Goal: Task Accomplishment & Management: Manage account settings

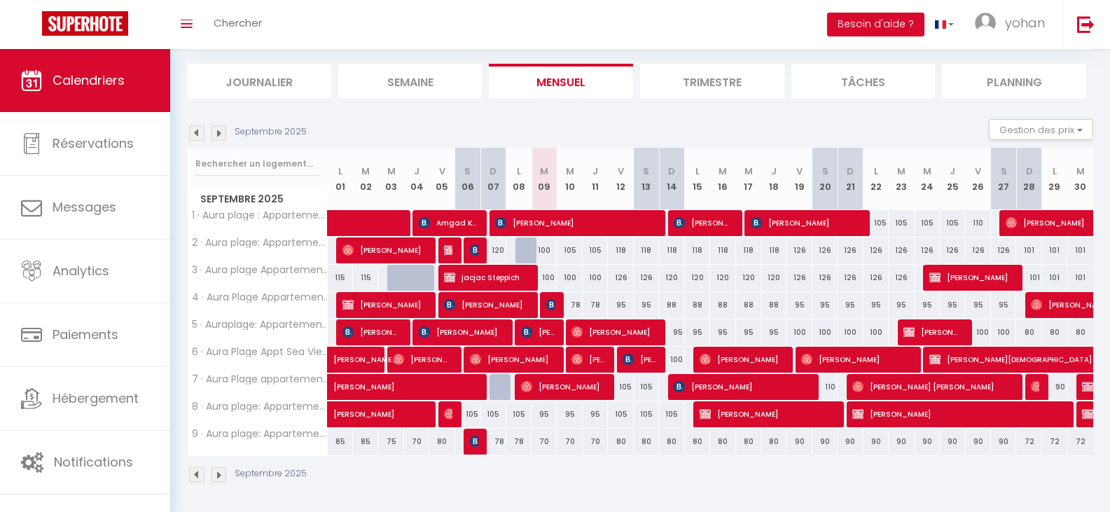
scroll to position [84, 0]
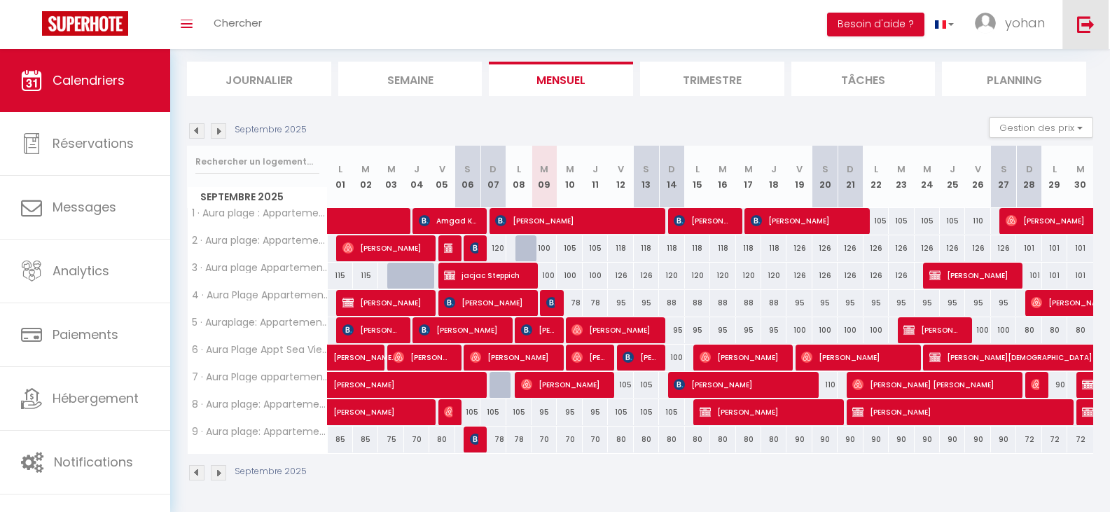
click at [1081, 15] on img at bounding box center [1086, 24] width 18 height 18
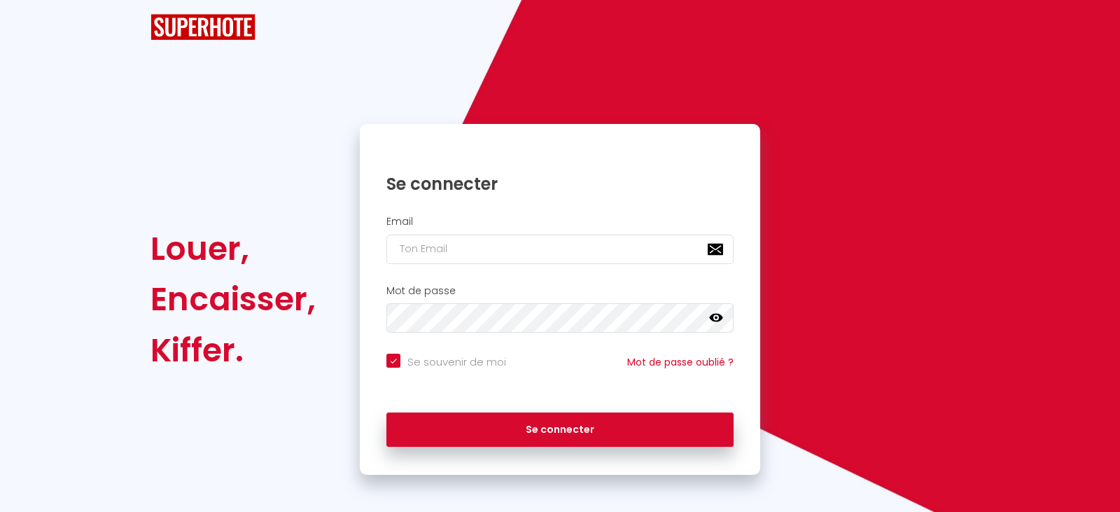
checkbox input "true"
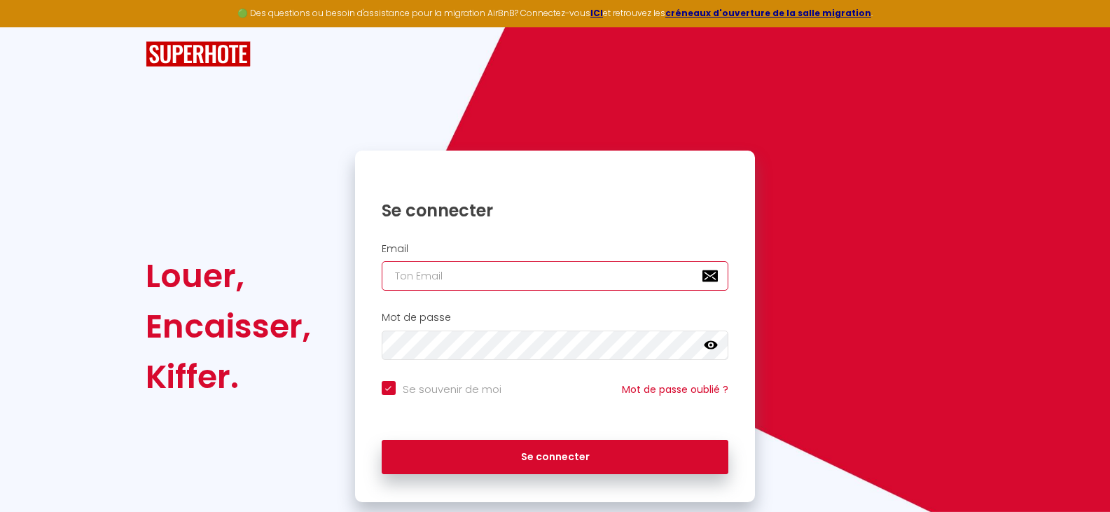
type input "[PERSON_NAME][EMAIL_ADDRESS][DOMAIN_NAME]"
checkbox input "true"
click at [637, 281] on input "[PERSON_NAME][EMAIL_ADDRESS][DOMAIN_NAME]" at bounding box center [555, 275] width 347 height 29
type input "[EMAIL_ADDRESS][DOMAIN_NAME]"
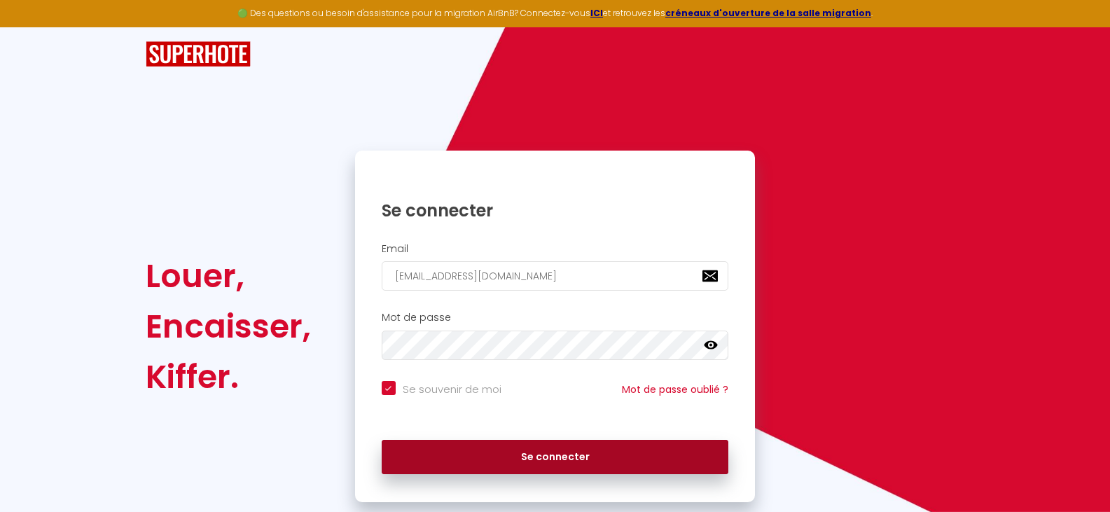
click at [547, 449] on button "Se connecter" at bounding box center [555, 457] width 347 height 35
checkbox input "true"
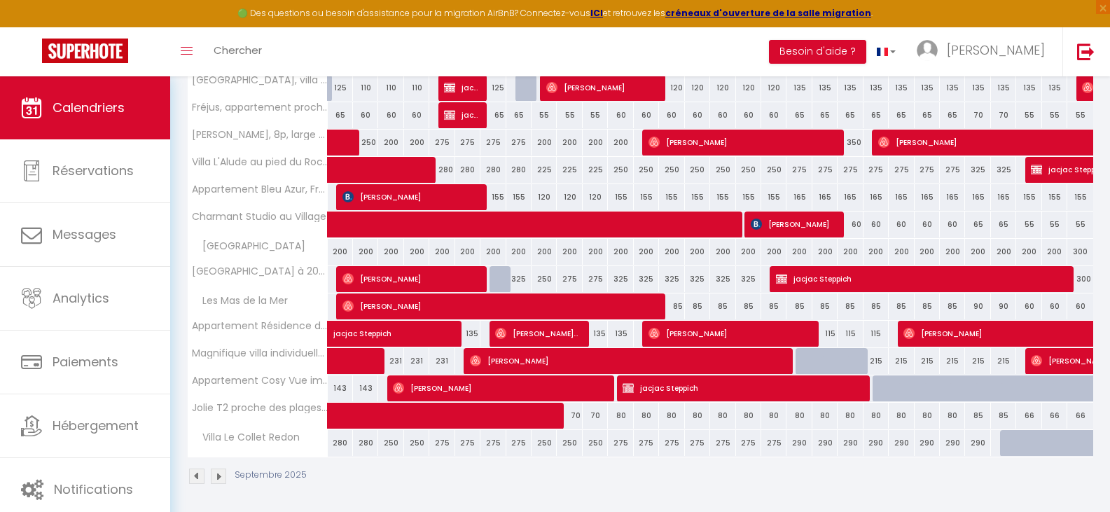
scroll to position [330, 0]
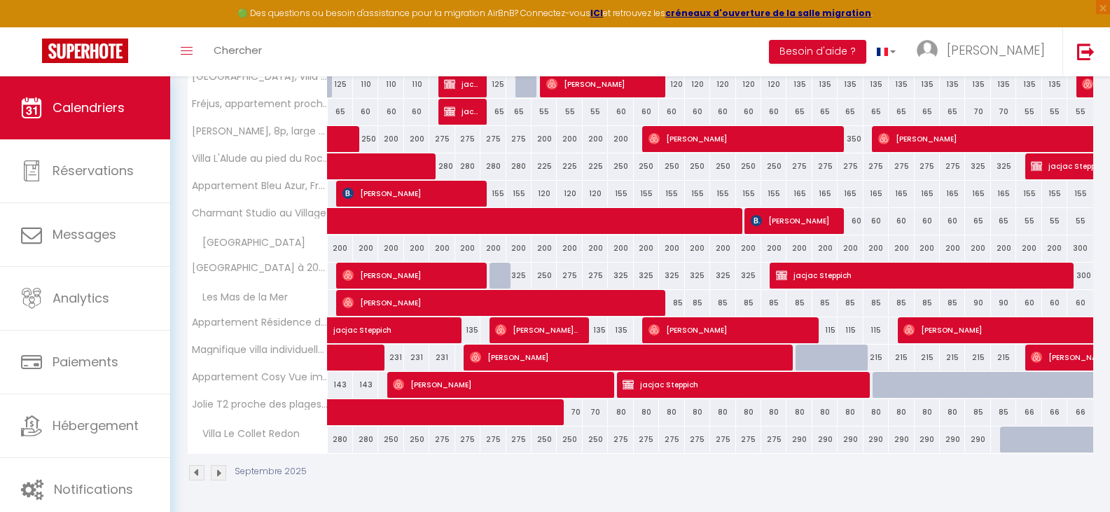
click at [500, 267] on div at bounding box center [501, 276] width 25 height 27
type input "325"
type input "Dim 07 Septembre 2025"
type input "Lun 08 Septembre 2025"
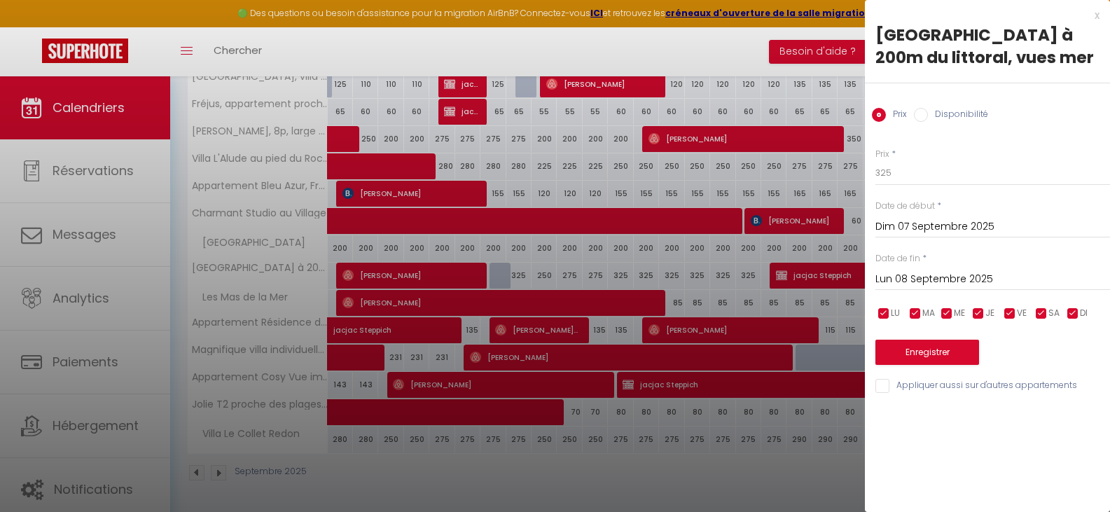
click at [917, 114] on input "Disponibilité" at bounding box center [921, 115] width 14 height 14
radio input "true"
radio input "false"
click at [912, 356] on button "Enregistrer" at bounding box center [927, 353] width 104 height 25
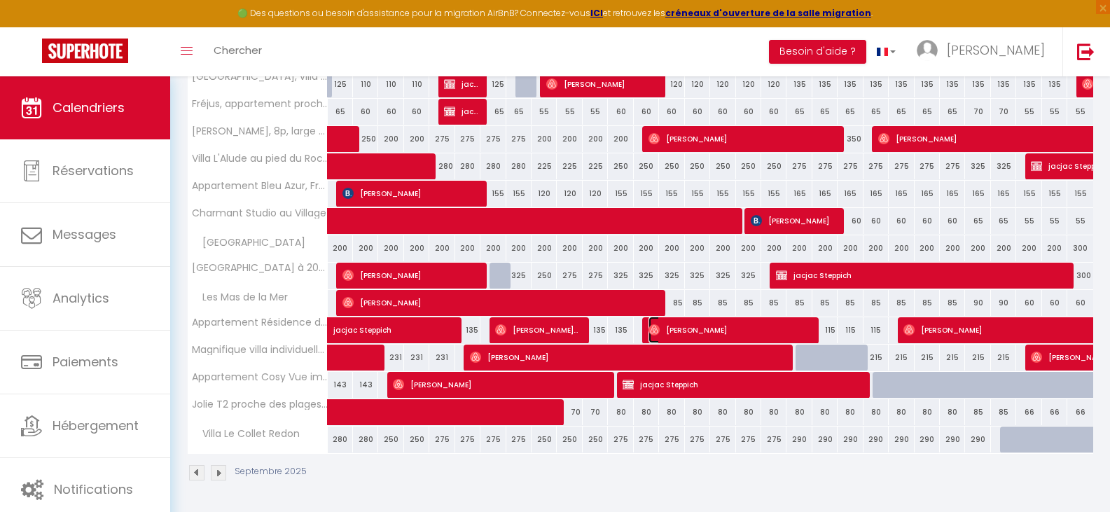
click at [733, 329] on span "[PERSON_NAME]" at bounding box center [728, 329] width 160 height 27
select select "OK"
select select "0"
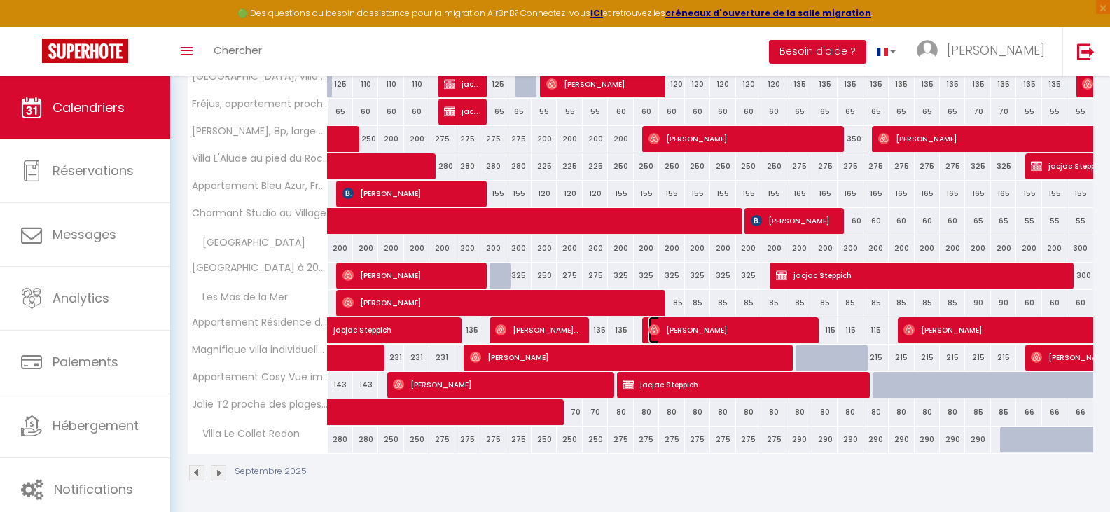
select select "1"
select select
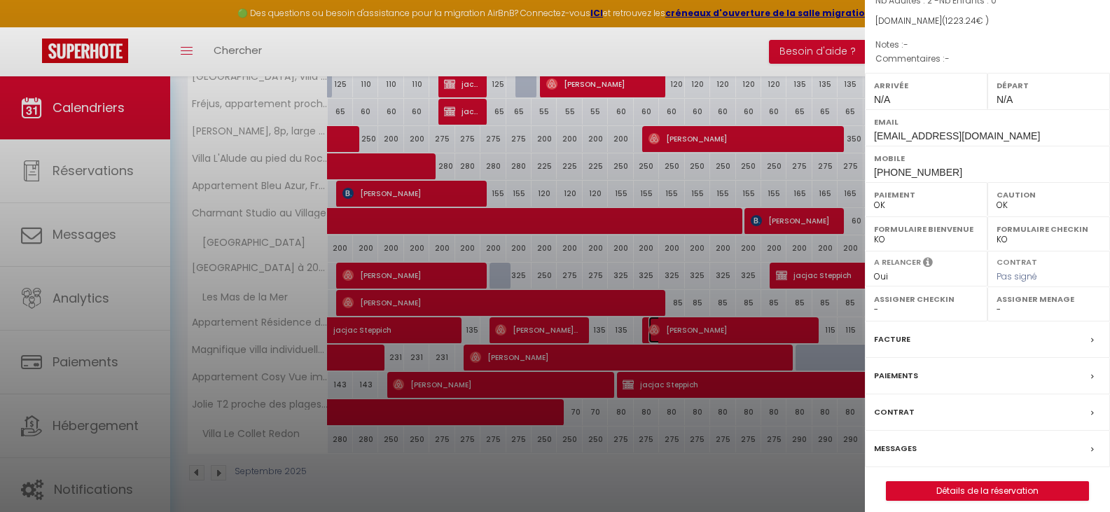
scroll to position [141, 0]
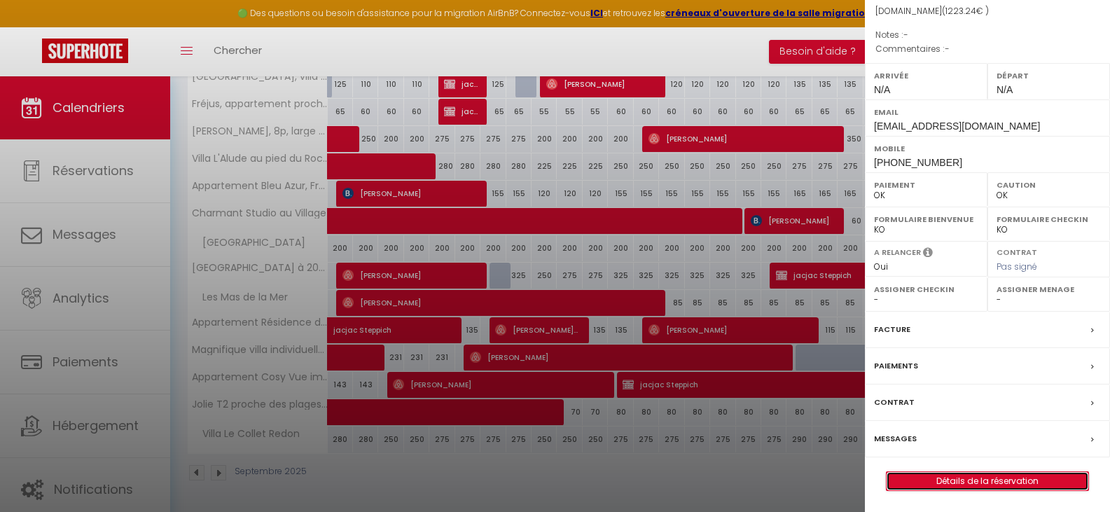
click at [970, 474] on link "Détails de la réservation" at bounding box center [987, 481] width 202 height 18
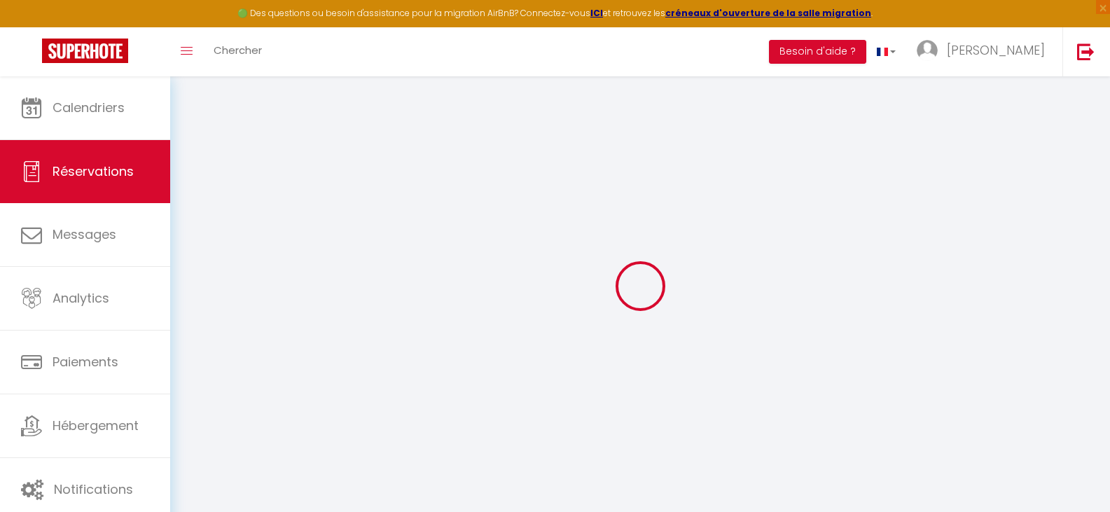
type input "[PERSON_NAME]"
type input "Bitsch"
type input "[EMAIL_ADDRESS][DOMAIN_NAME]"
type input "[PHONE_NUMBER]"
select select
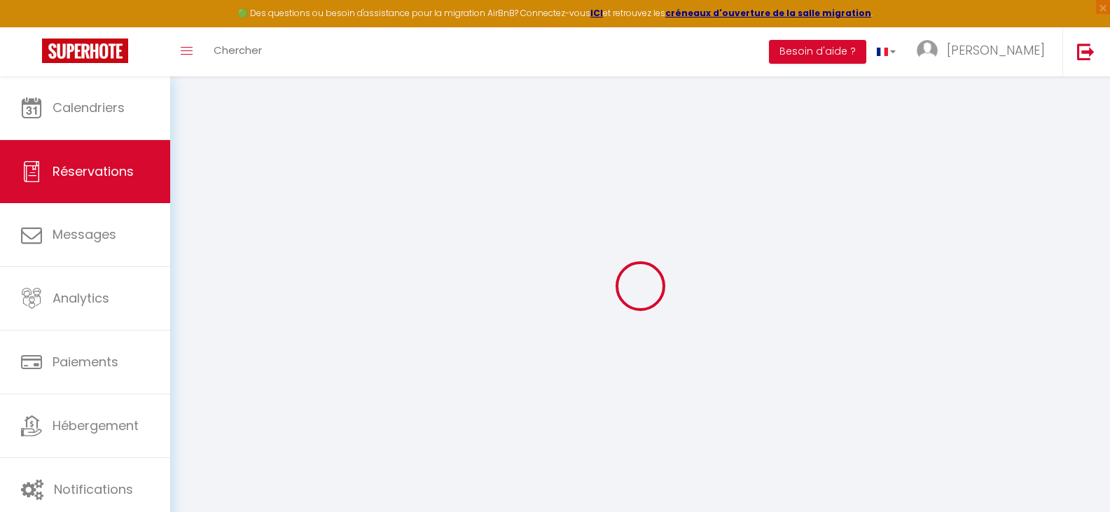
type input "214.73999999999998"
select select "70889"
select select "1"
select select
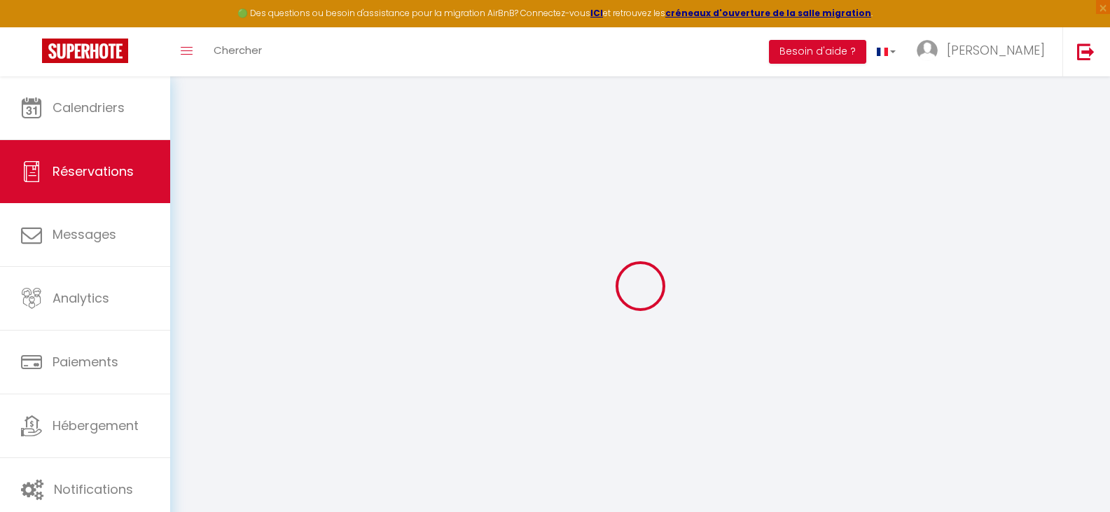
type input "2"
select select "12"
select select
type input "1113"
checkbox input "false"
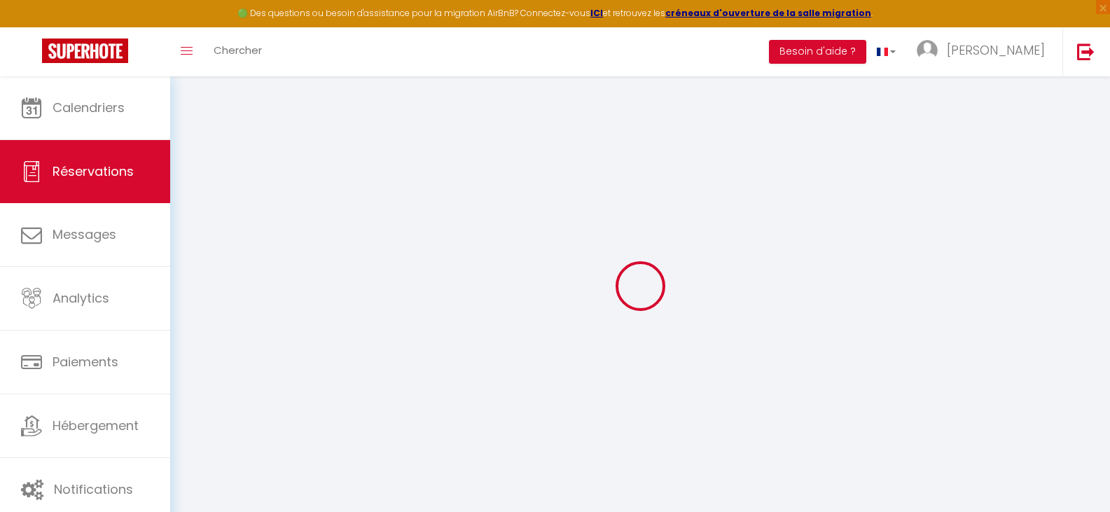
type input "0"
select select "1"
type input "0"
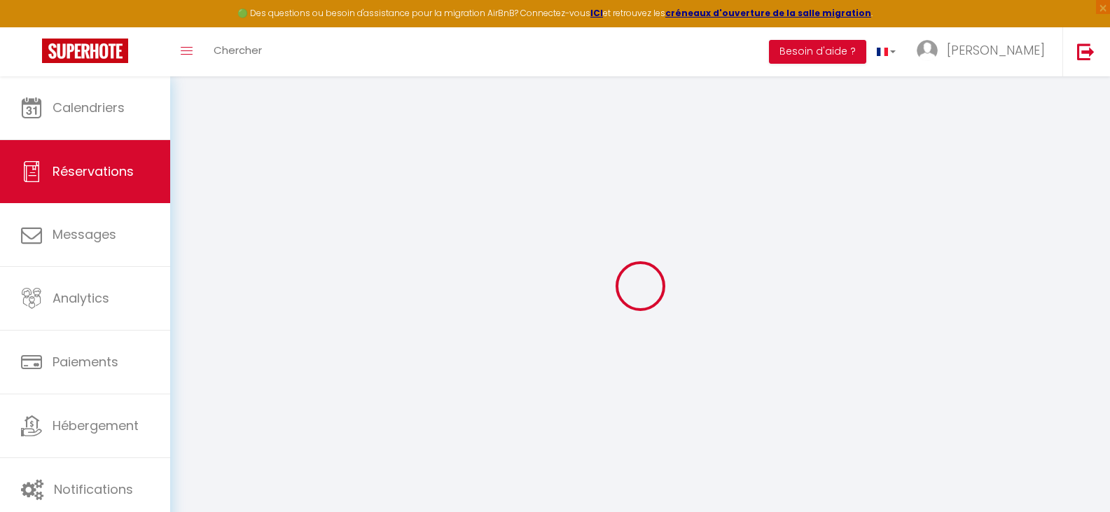
select select
select select "15"
checkbox input "false"
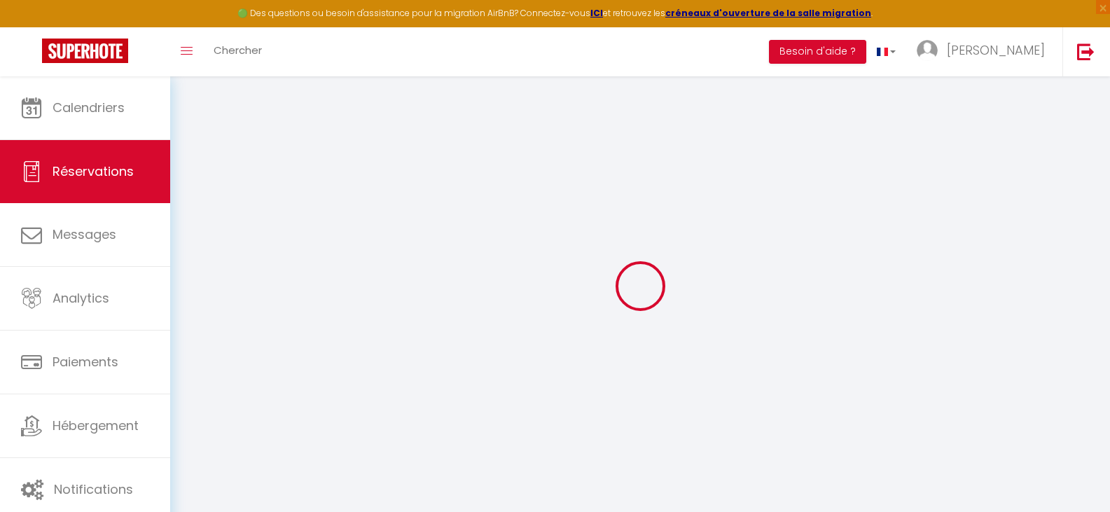
select select
checkbox input "false"
select select
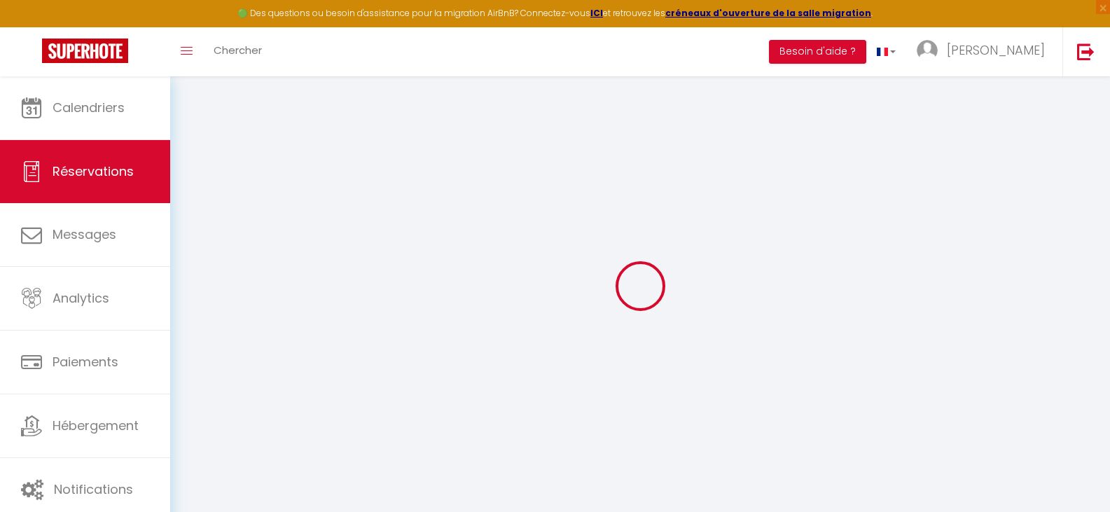
select select
checkbox input "false"
select select
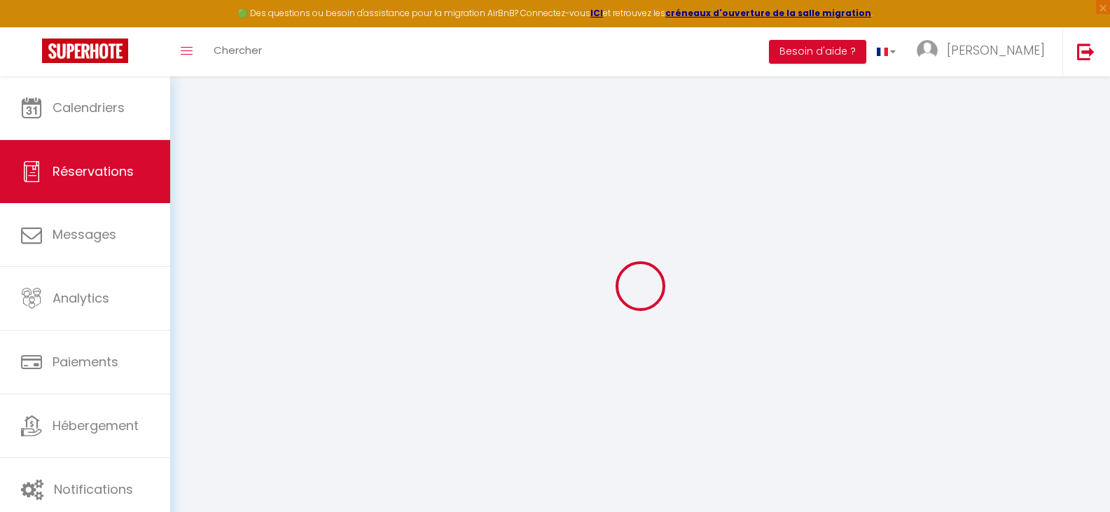
select select
checkbox input "false"
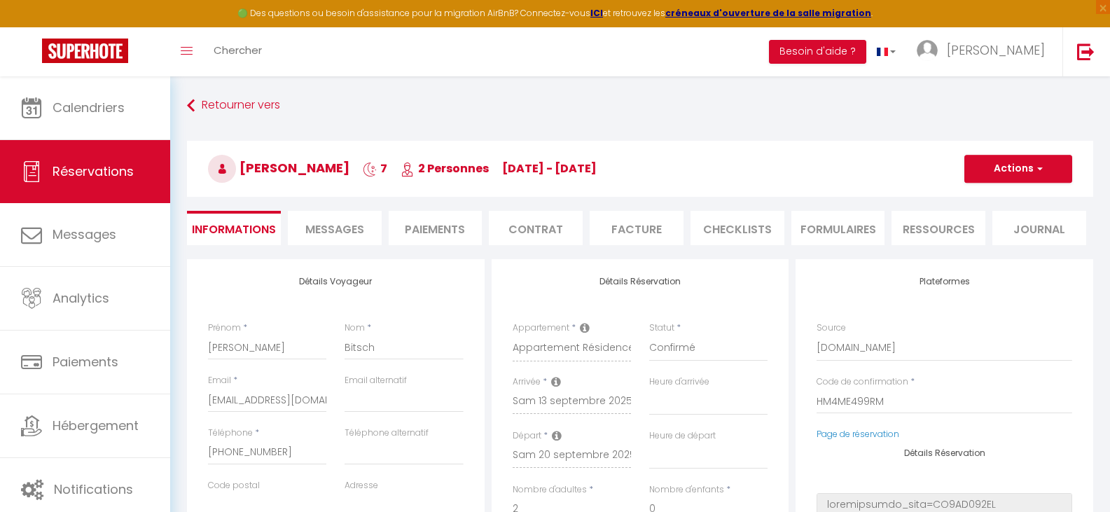
select select
type input "80"
type input "30.24"
select select
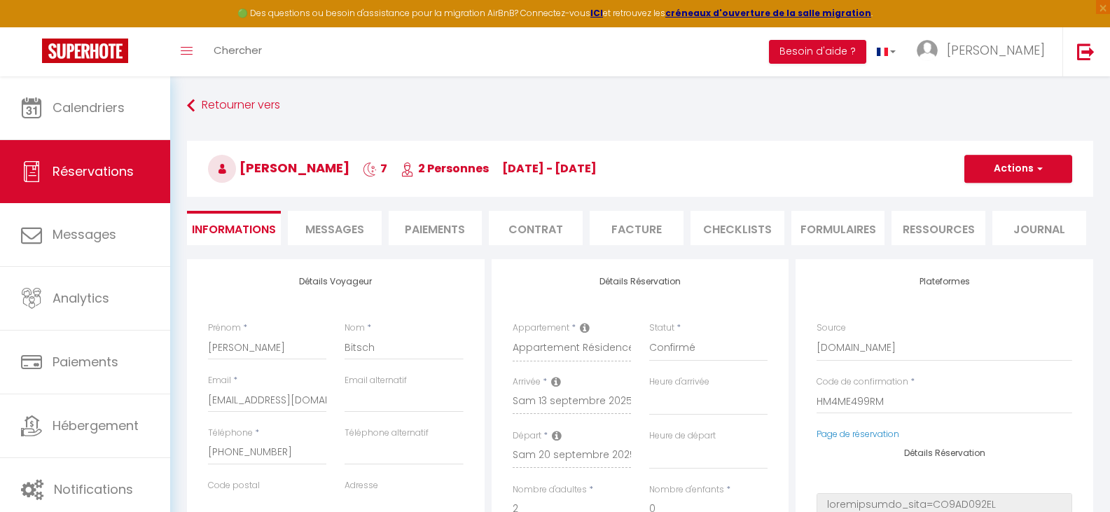
checkbox input "false"
select select
checkbox input "false"
select select
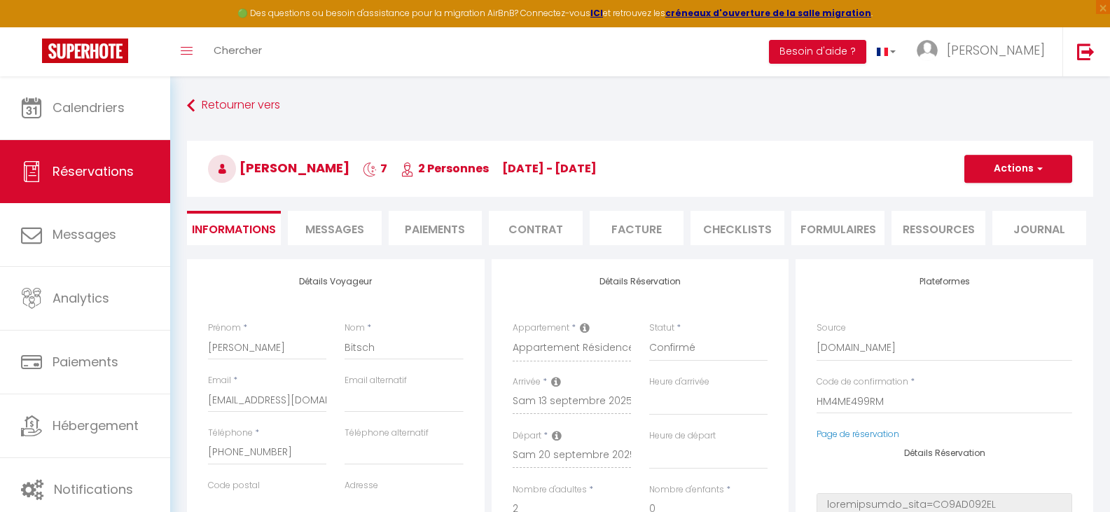
click at [636, 232] on li "Facture" at bounding box center [636, 228] width 94 height 34
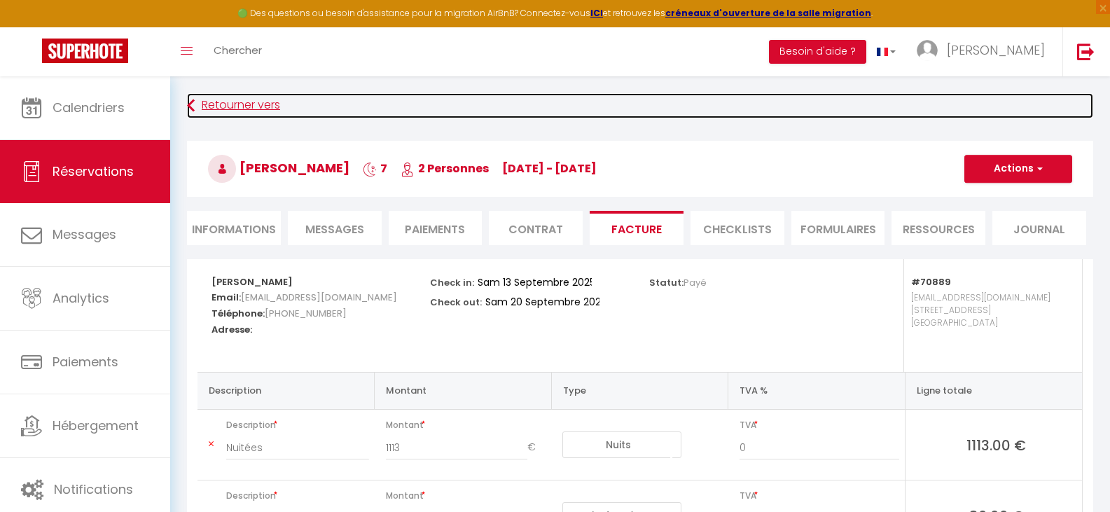
click at [190, 105] on icon at bounding box center [191, 105] width 8 height 25
select select
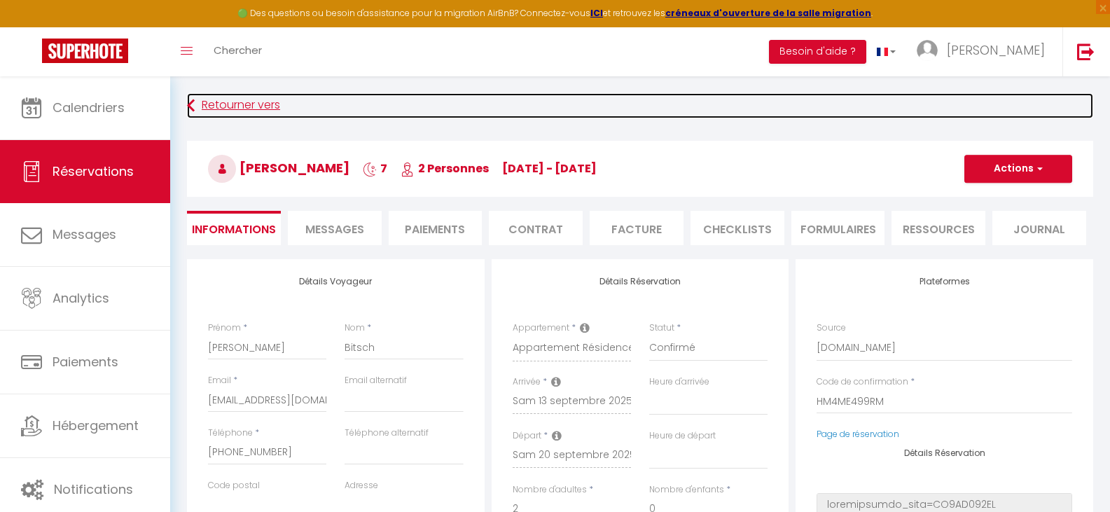
click at [190, 105] on icon at bounding box center [191, 105] width 8 height 25
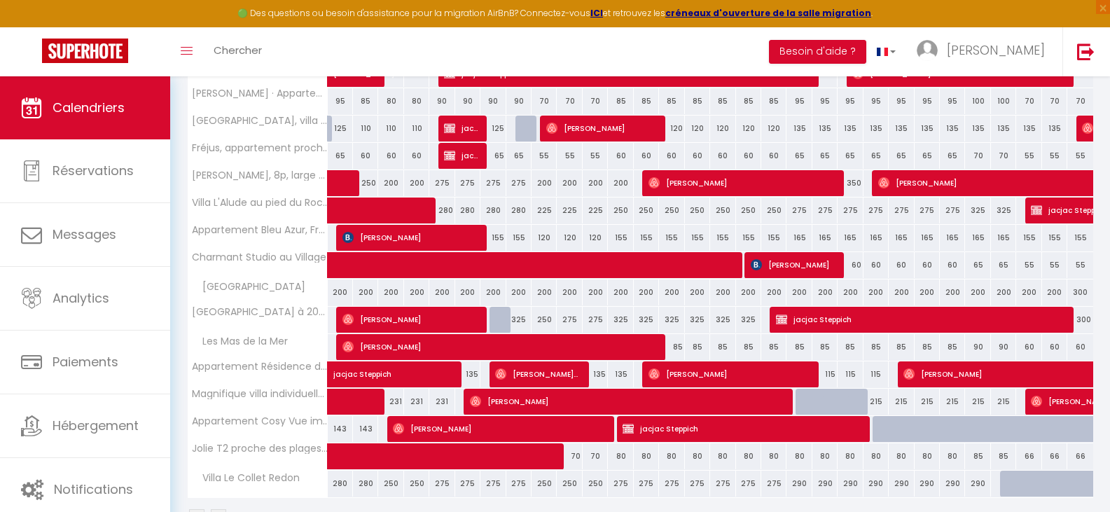
scroll to position [286, 0]
